Goal: Task Accomplishment & Management: Manage account settings

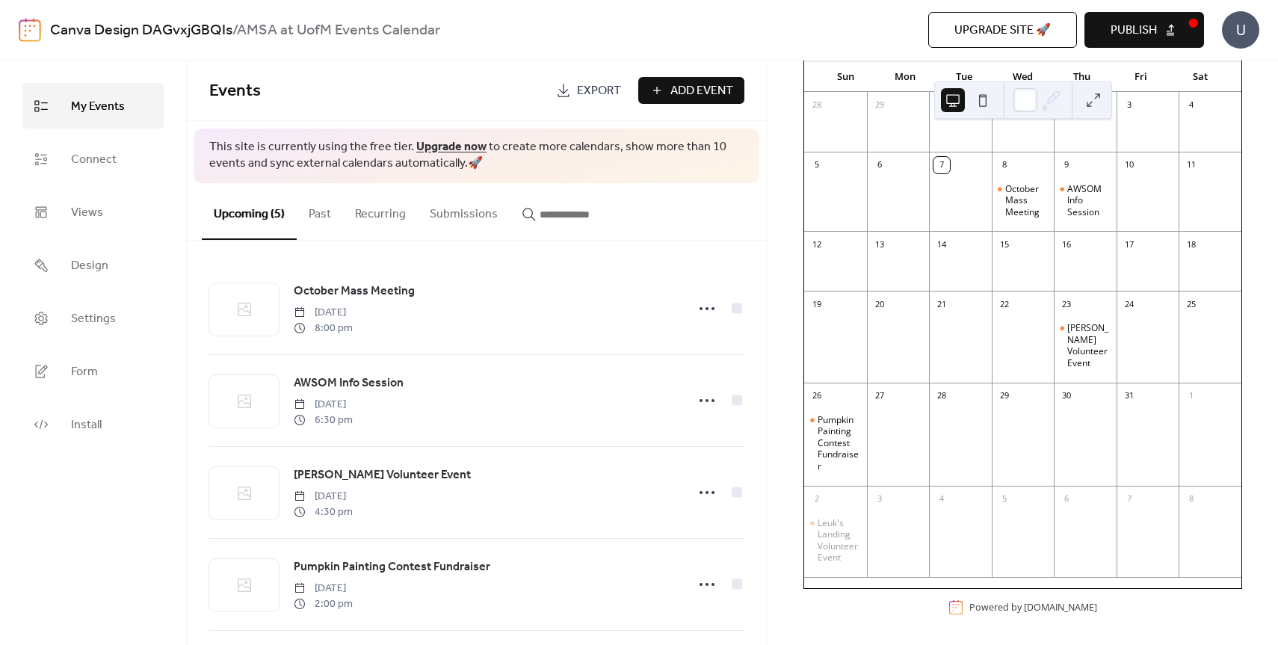
scroll to position [155, 0]
click at [1131, 28] on span "Publish" at bounding box center [1133, 31] width 46 height 18
click at [659, 89] on button "Add Event" at bounding box center [691, 90] width 106 height 27
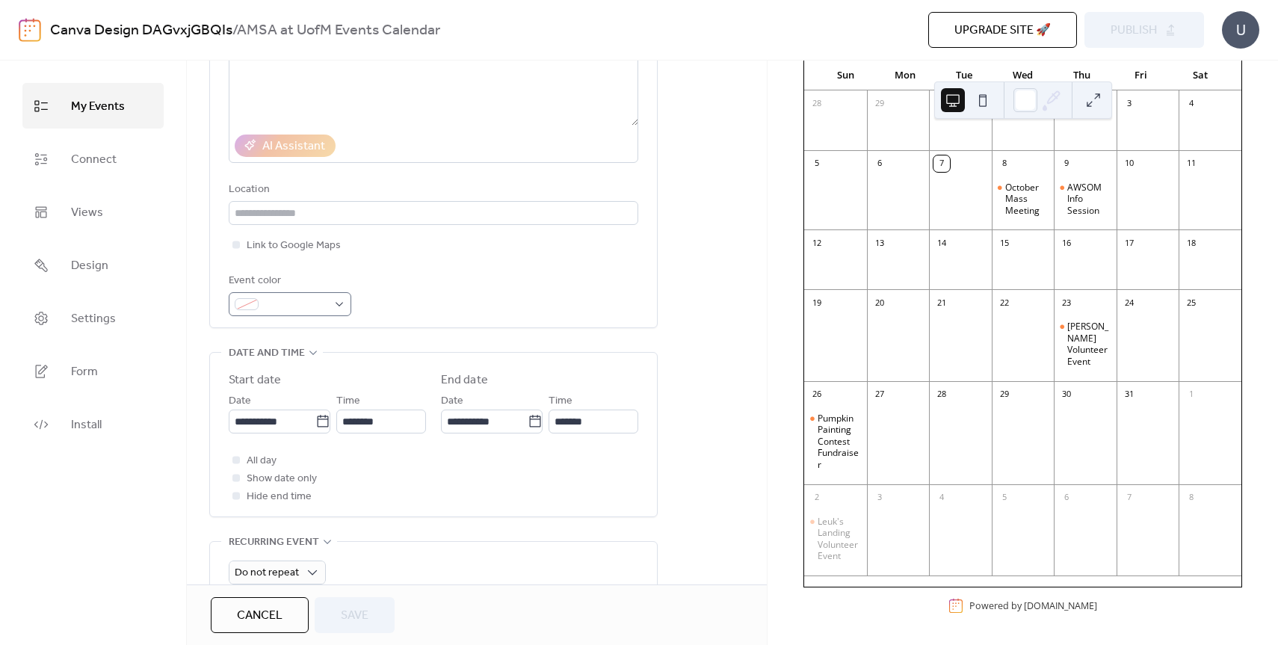
scroll to position [253, 0]
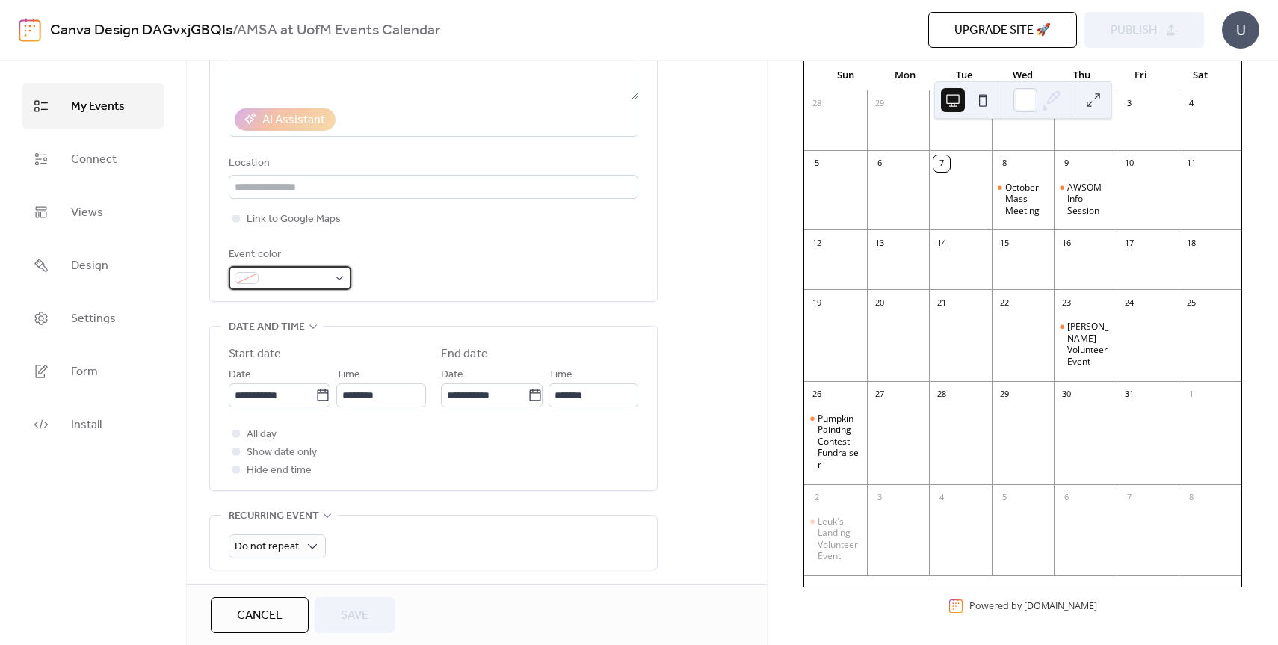
click at [302, 280] on span at bounding box center [296, 279] width 63 height 18
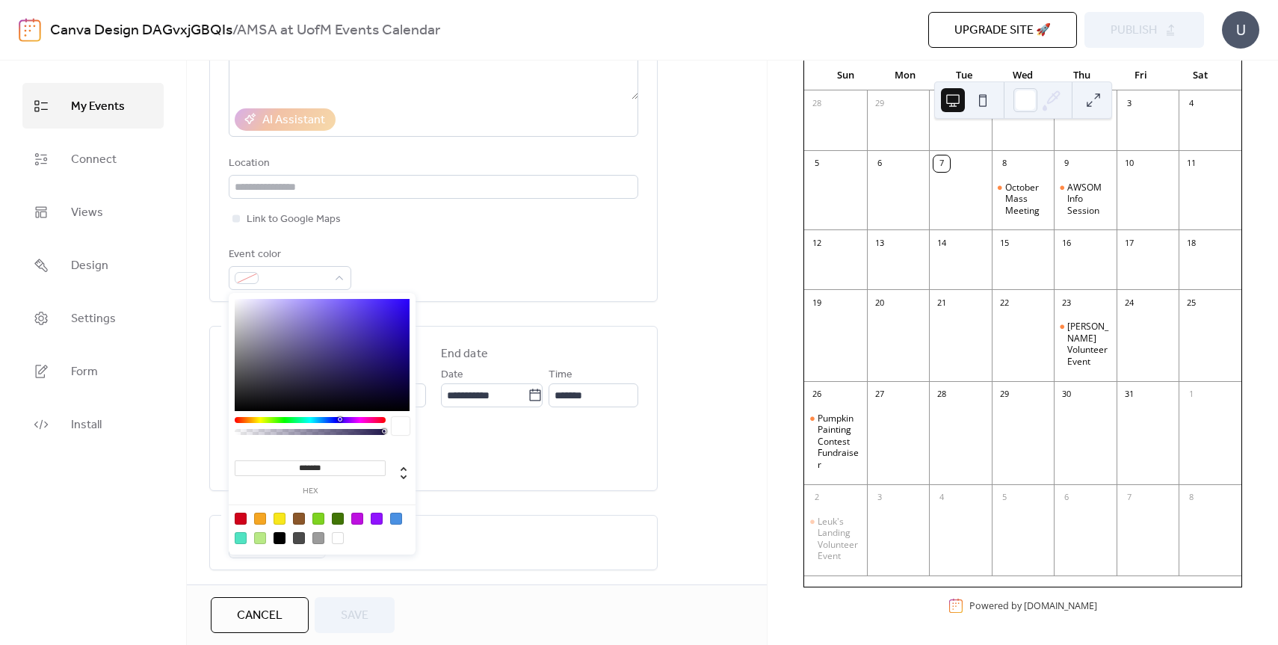
click at [430, 270] on div "Event color" at bounding box center [434, 268] width 410 height 44
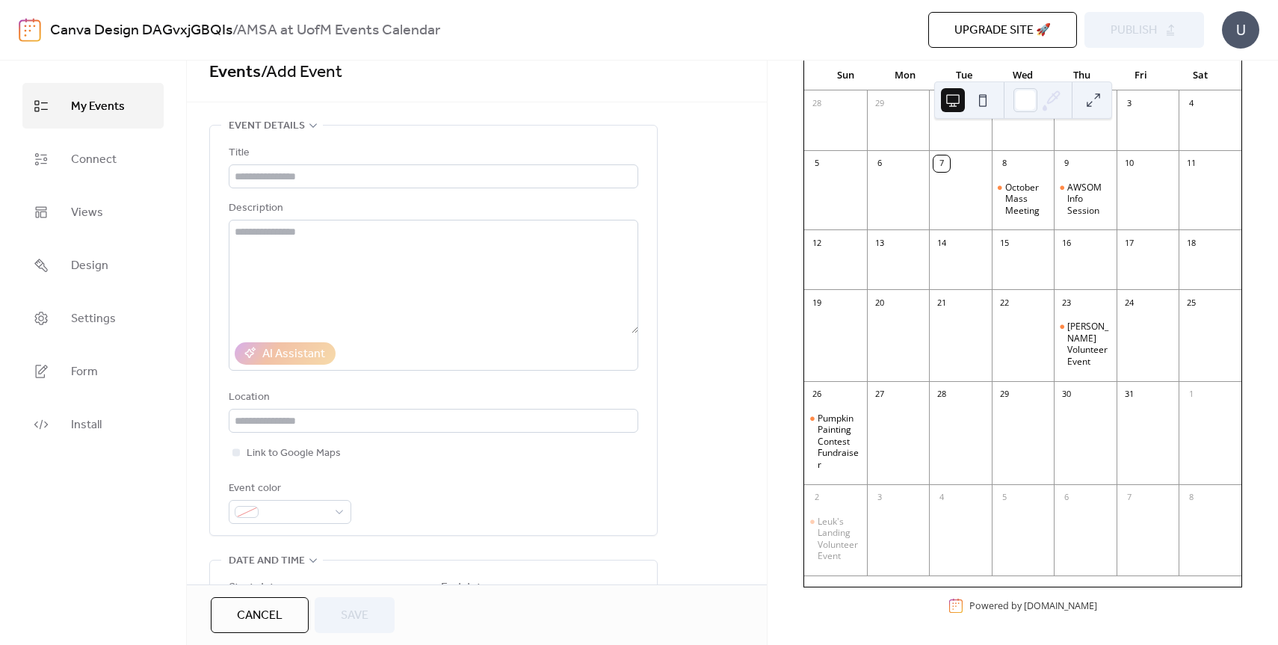
scroll to position [0, 0]
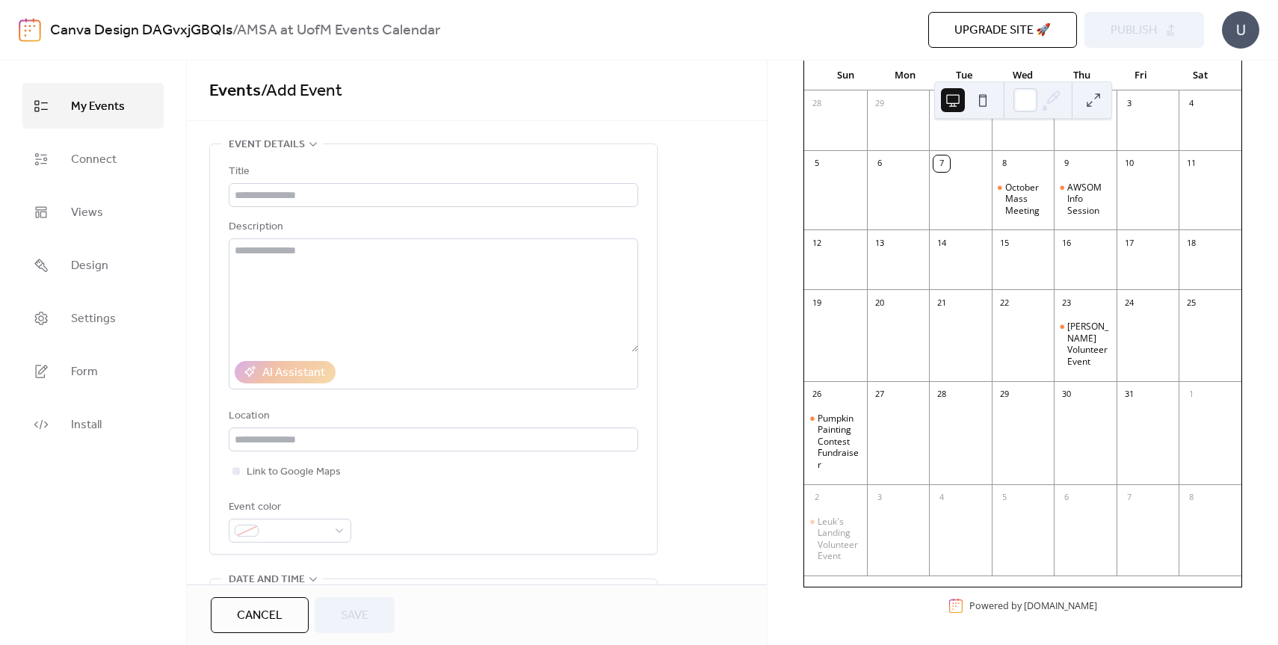
click at [131, 108] on link "My Events" at bounding box center [92, 106] width 141 height 46
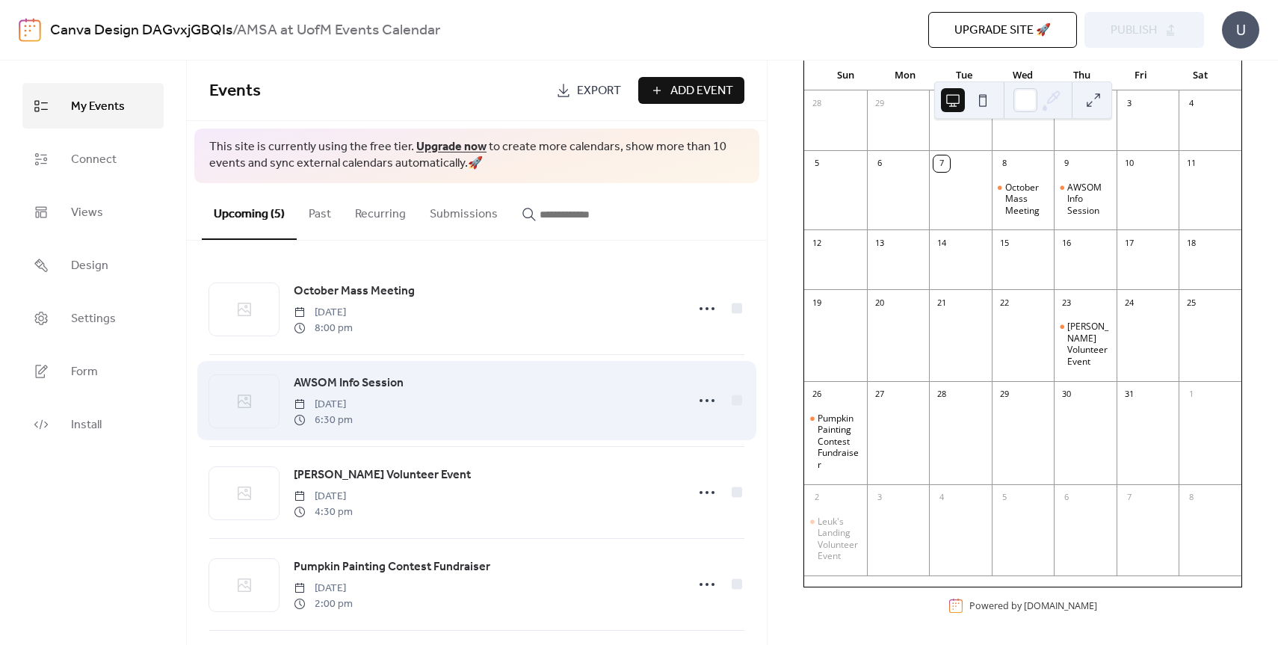
scroll to position [101, 0]
